Goal: Information Seeking & Learning: Learn about a topic

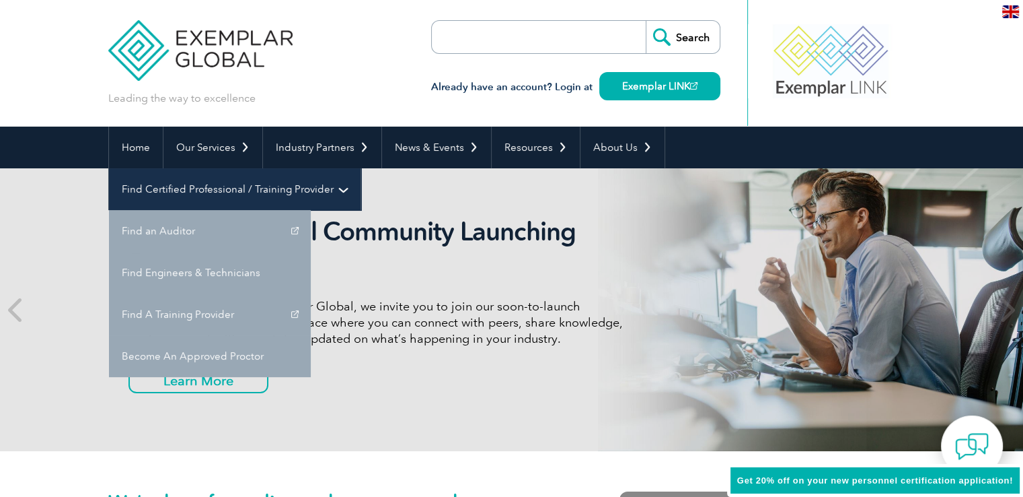
click at [361, 168] on link "Find Certified Professional / Training Provider" at bounding box center [235, 189] width 252 height 42
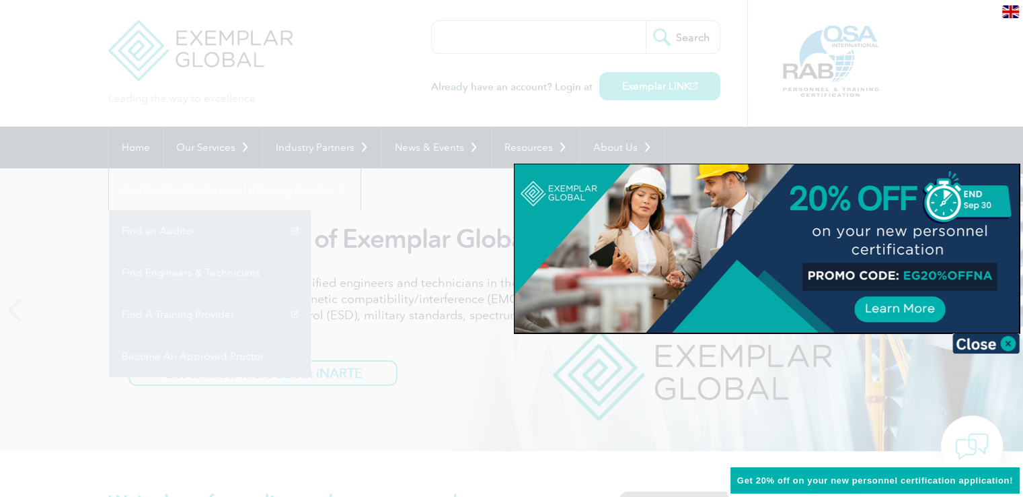
click at [785, 148] on div at bounding box center [511, 248] width 1023 height 497
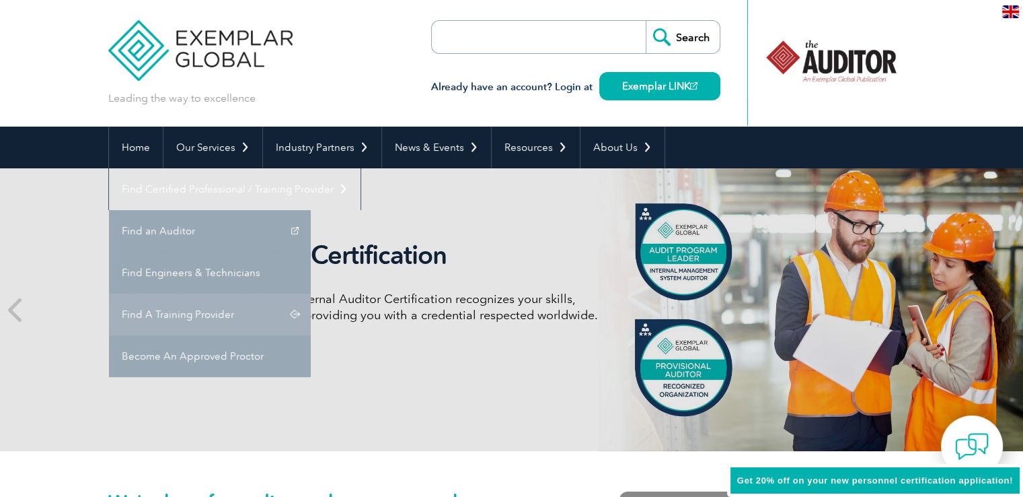
click at [311, 293] on link "Find A Training Provider" at bounding box center [210, 314] width 202 height 42
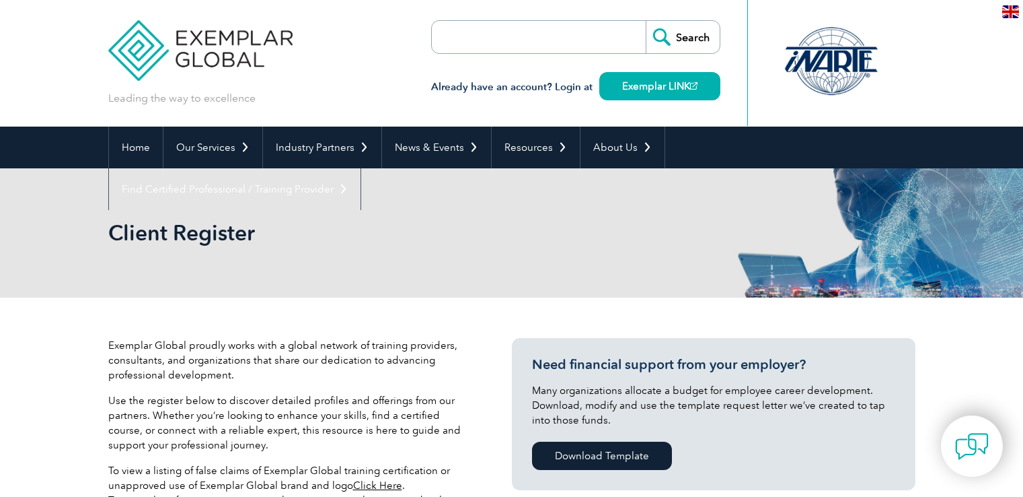
click at [452, 32] on input "search" at bounding box center [509, 37] width 141 height 32
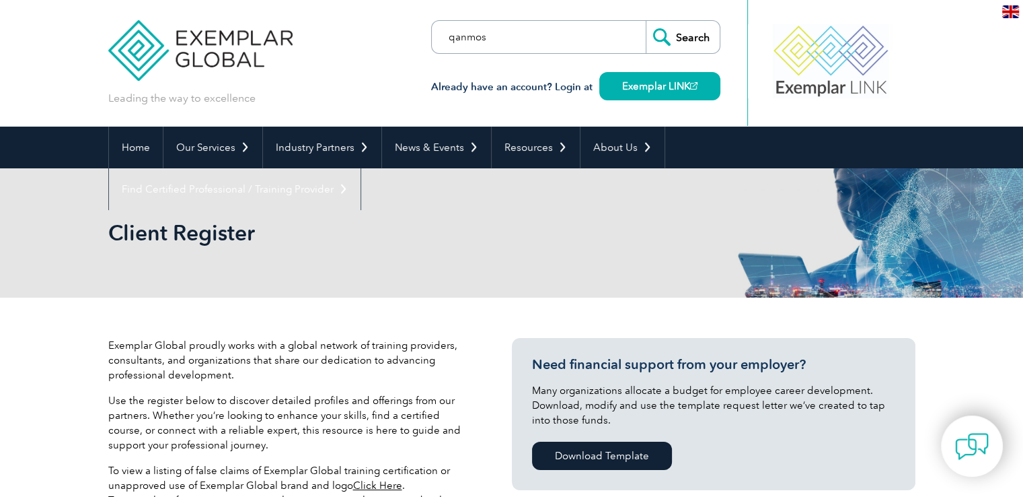
type input "qanmos"
click at [680, 33] on input "Search" at bounding box center [683, 37] width 74 height 32
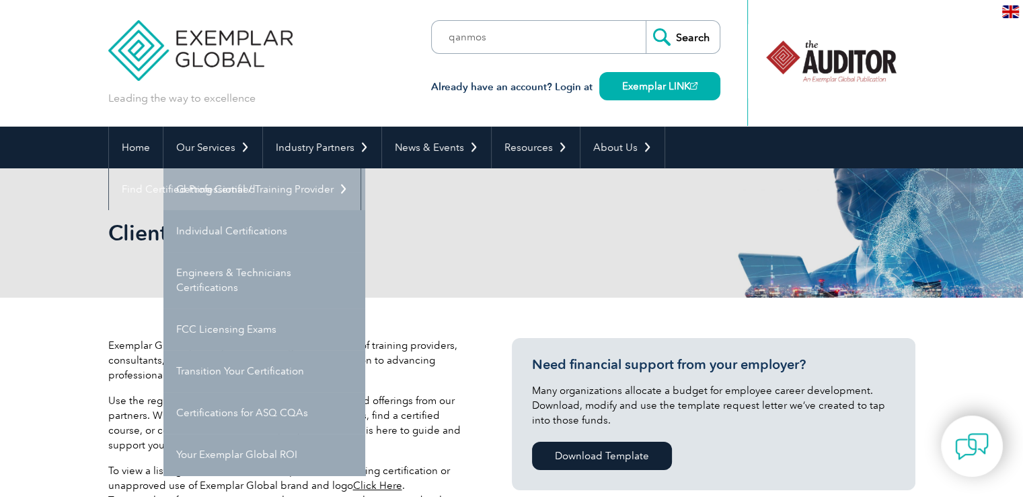
click at [215, 182] on link "Getting Certified" at bounding box center [265, 189] width 202 height 42
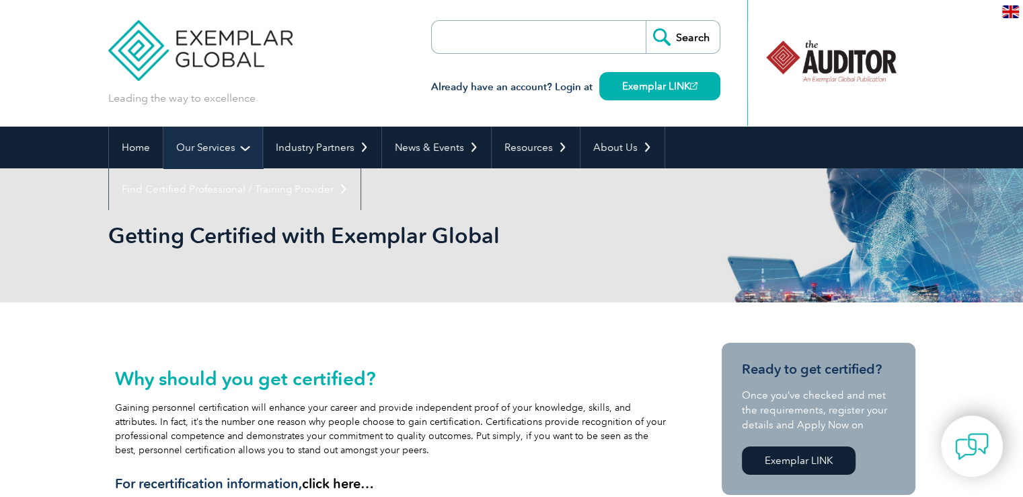
click at [220, 143] on link "Our Services" at bounding box center [213, 148] width 99 height 42
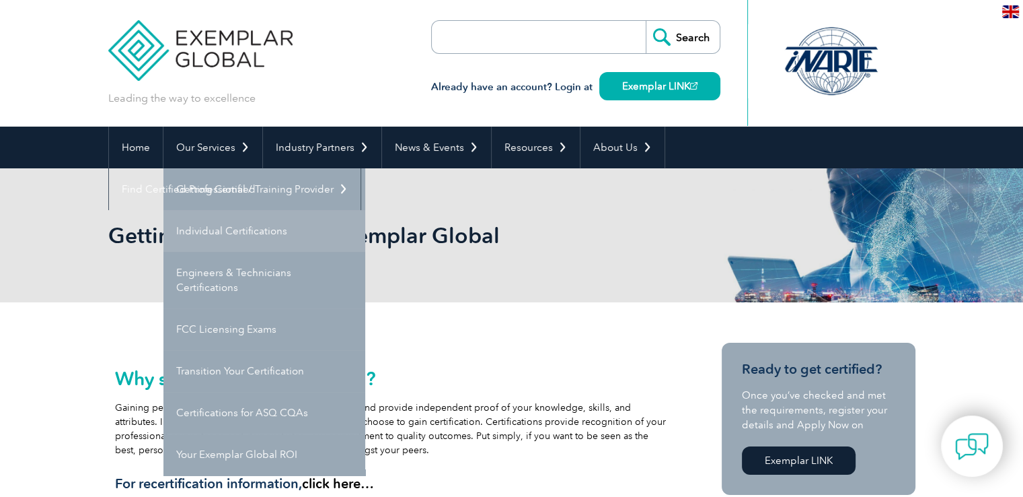
click at [241, 236] on link "Individual Certifications" at bounding box center [265, 231] width 202 height 42
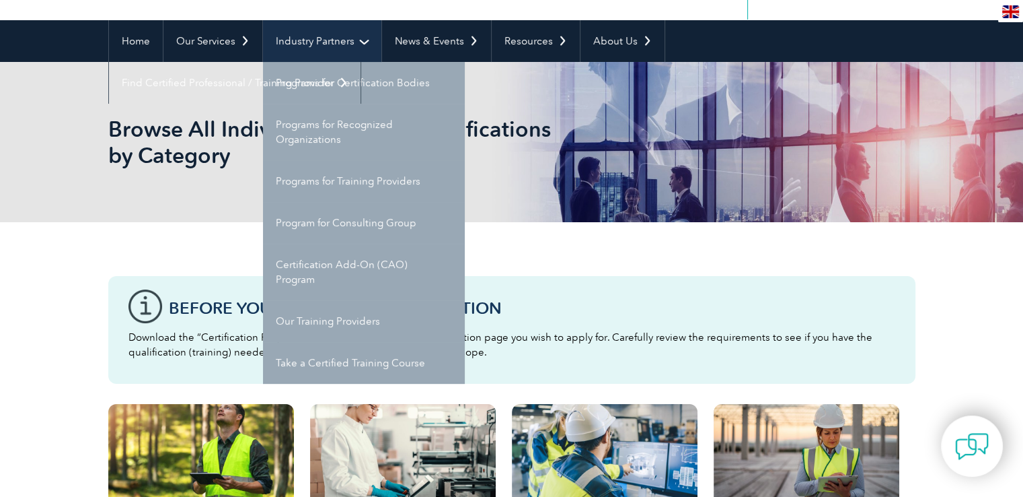
scroll to position [135, 0]
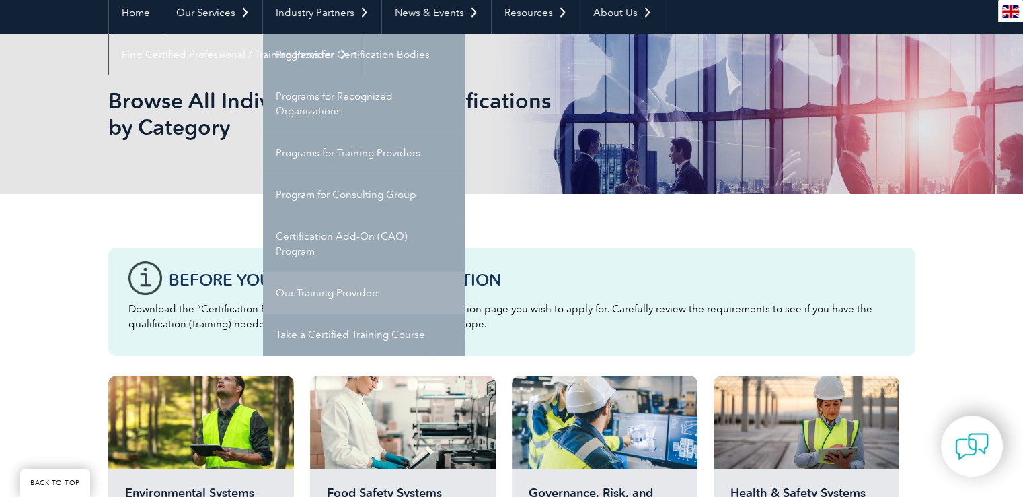
click at [366, 301] on link "Our Training Providers" at bounding box center [364, 293] width 202 height 42
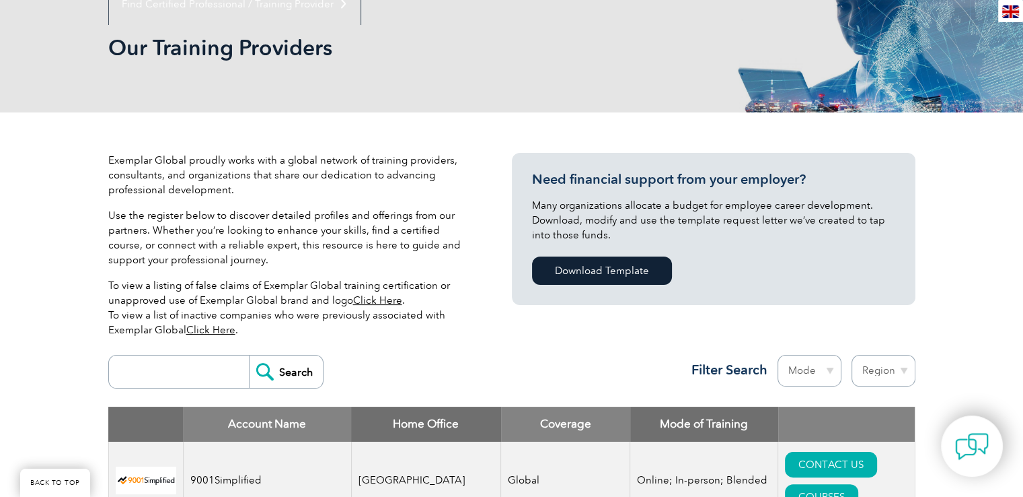
scroll to position [202, 0]
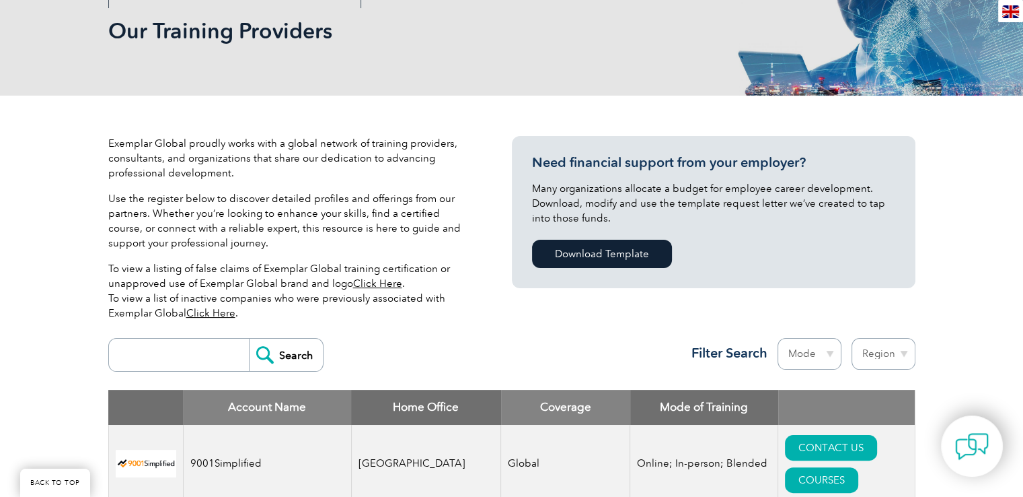
click at [215, 353] on input "search" at bounding box center [182, 354] width 133 height 32
click at [249, 338] on input "Search" at bounding box center [286, 354] width 74 height 32
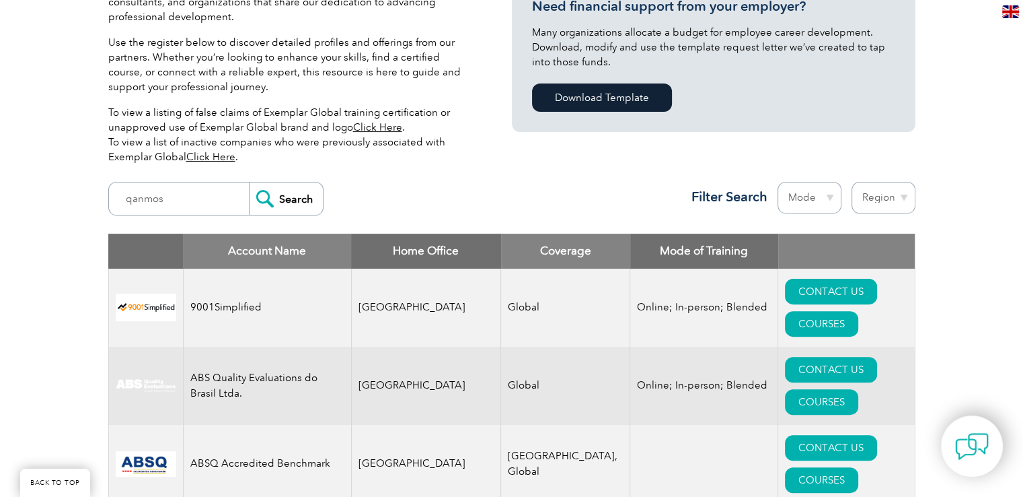
scroll to position [336, 0]
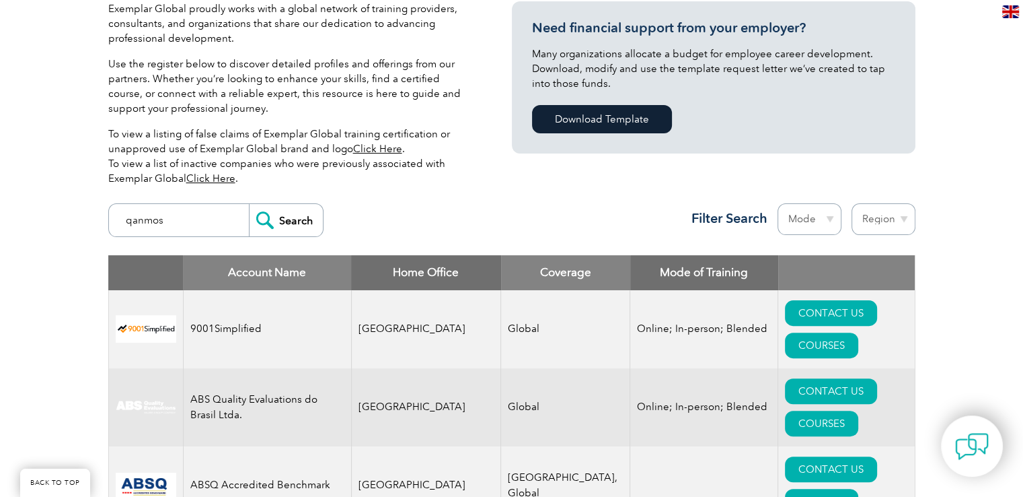
click at [211, 214] on input "qanmos" at bounding box center [182, 220] width 133 height 32
type input "q"
type input "haris"
click at [249, 204] on input "Search" at bounding box center [286, 220] width 74 height 32
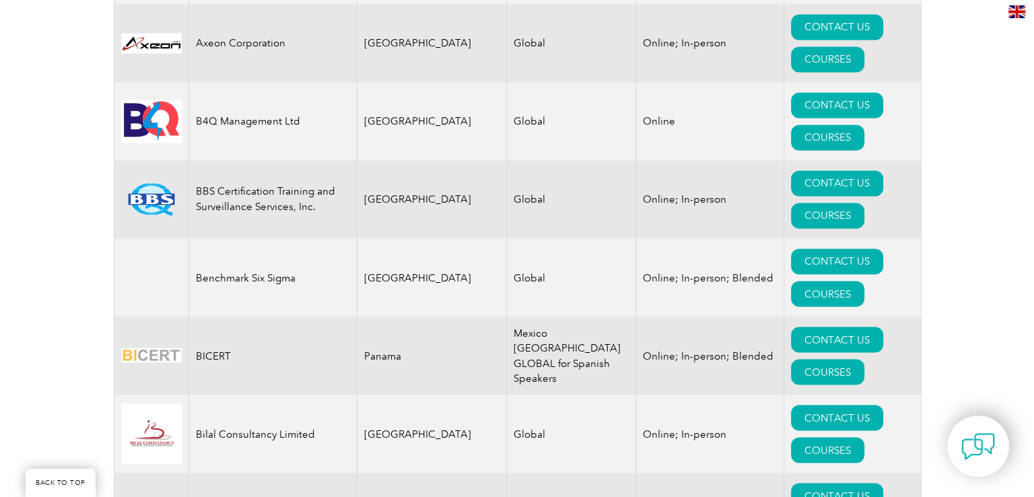
scroll to position [2288, 0]
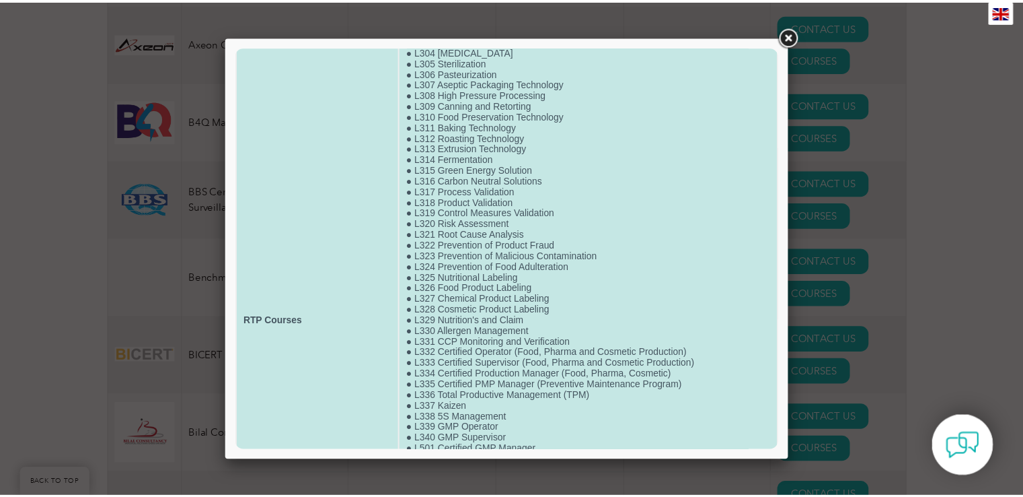
scroll to position [0, 0]
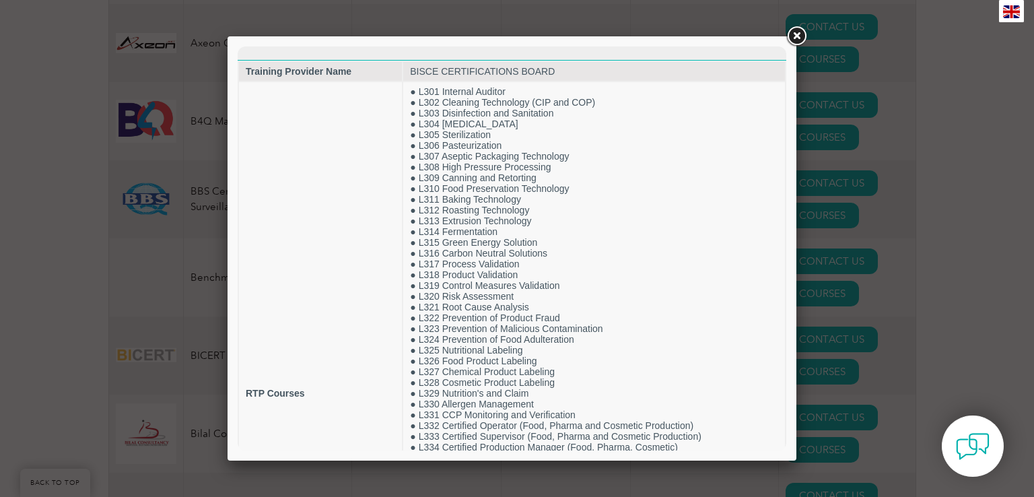
click at [799, 38] on link at bounding box center [796, 36] width 24 height 24
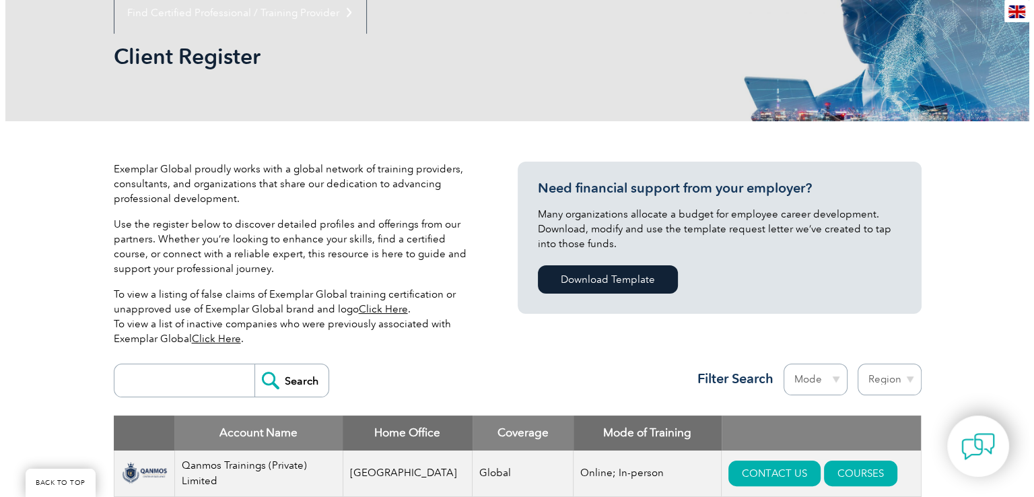
scroll to position [471, 0]
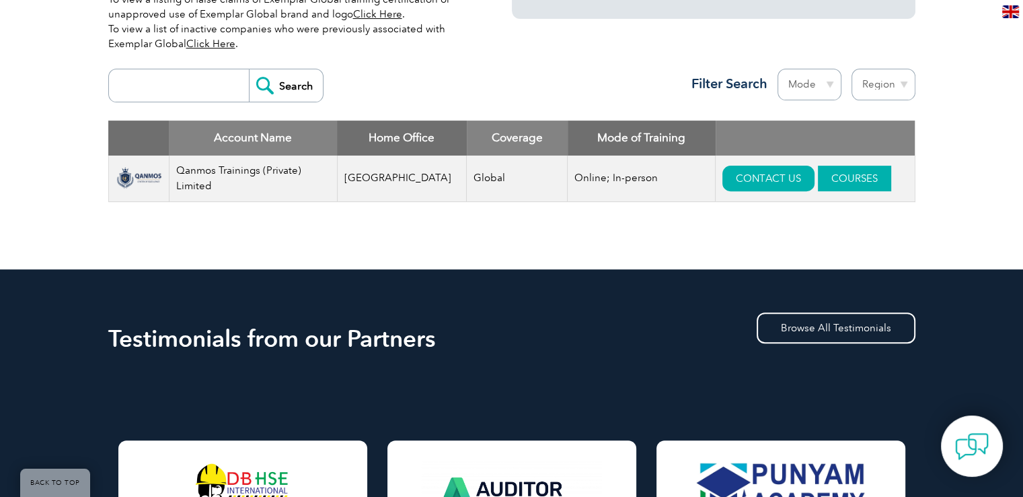
click at [834, 176] on link "COURSES" at bounding box center [854, 179] width 73 height 26
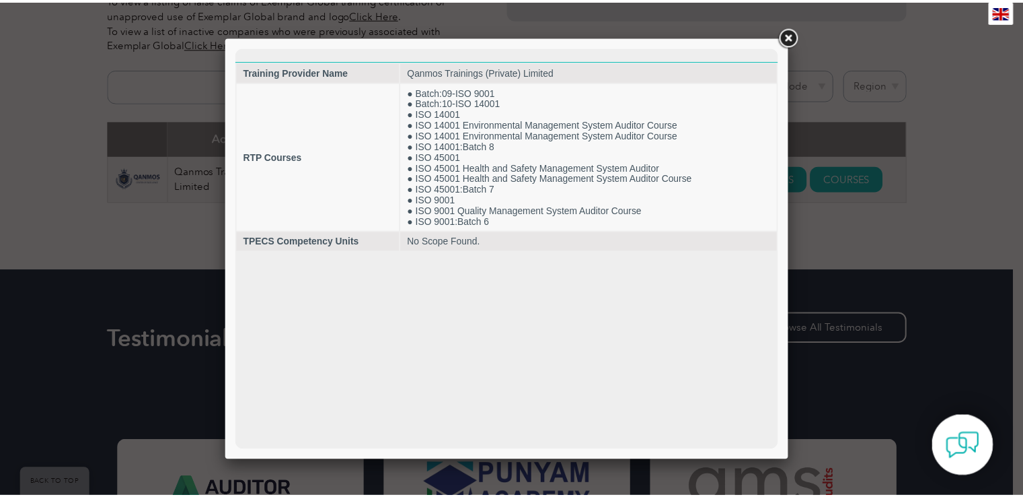
scroll to position [0, 0]
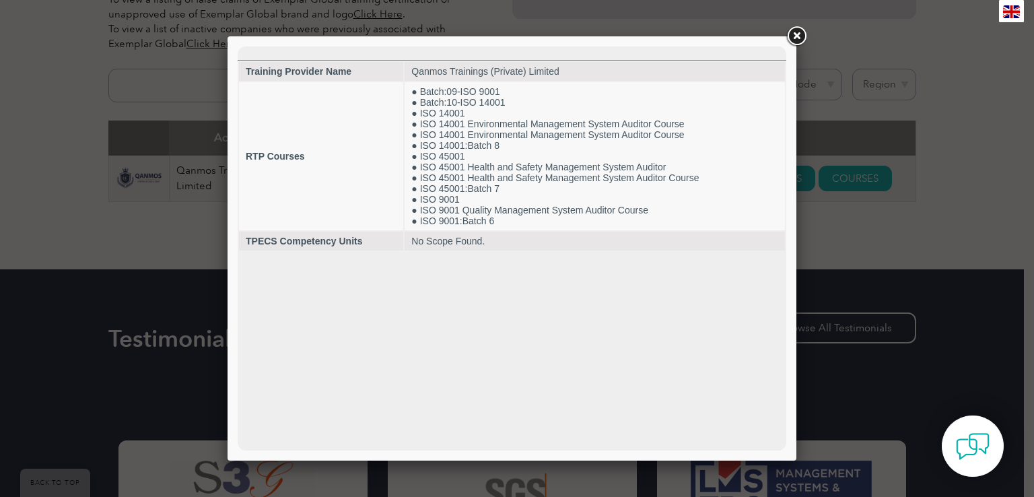
click at [794, 35] on link at bounding box center [796, 36] width 24 height 24
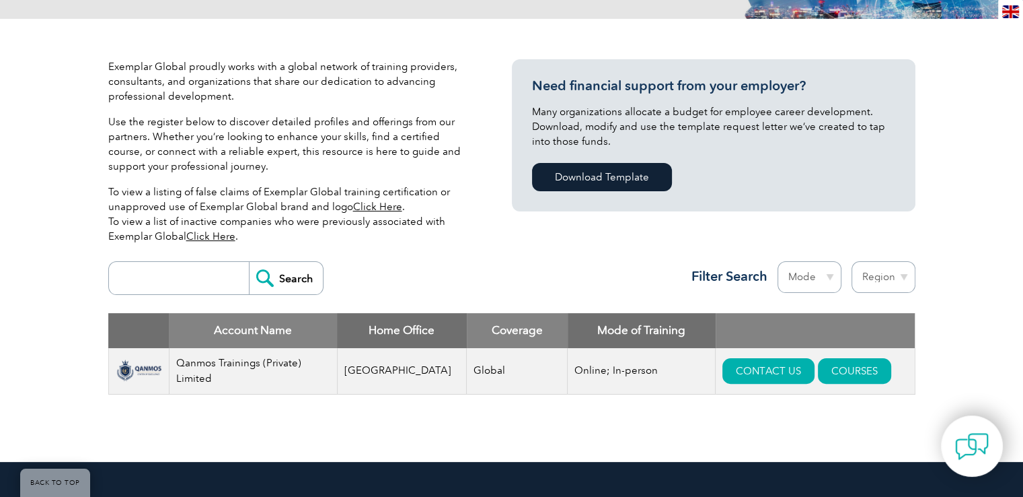
scroll to position [202, 0]
